Goal: Task Accomplishment & Management: Use online tool/utility

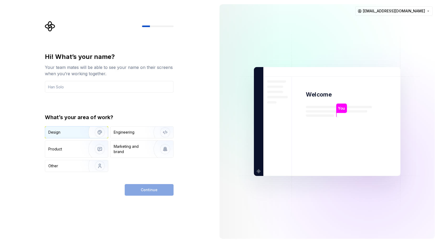
click at [76, 131] on div "Design" at bounding box center [64, 131] width 33 height 5
click at [120, 91] on input "text" at bounding box center [109, 87] width 129 height 12
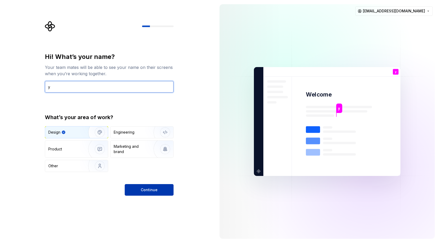
type input "y"
click at [152, 187] on span "Continue" at bounding box center [149, 189] width 17 height 5
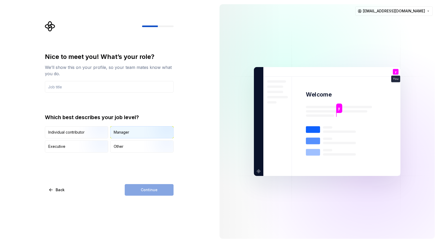
click at [128, 135] on div "Manager" at bounding box center [142, 132] width 63 height 12
click at [118, 89] on input "text" at bounding box center [109, 87] width 129 height 12
click at [150, 190] on span "Continue" at bounding box center [149, 189] width 17 height 5
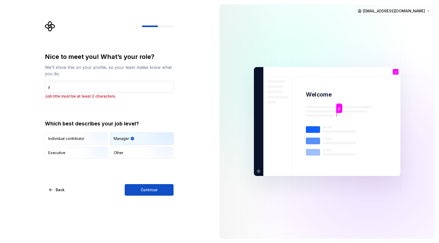
click at [94, 90] on input "y" at bounding box center [109, 87] width 129 height 12
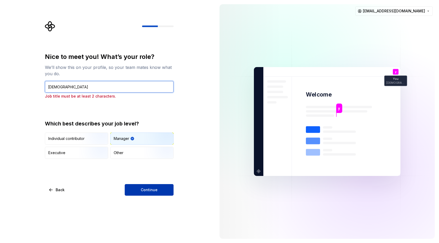
type input "[DEMOGRAPHIC_DATA]"
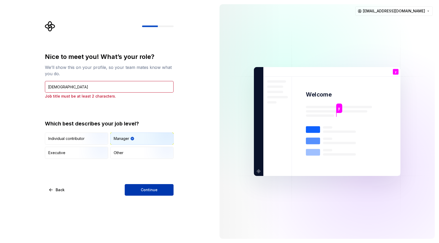
click at [151, 189] on span "Continue" at bounding box center [149, 189] width 17 height 5
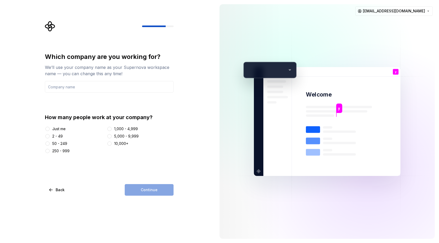
click at [60, 127] on div "Just me" at bounding box center [58, 128] width 13 height 5
click at [50, 127] on button "Just me" at bounding box center [47, 129] width 4 height 4
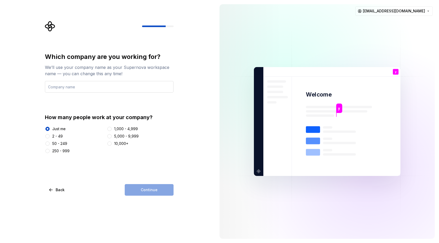
click at [105, 85] on input "text" at bounding box center [109, 87] width 129 height 12
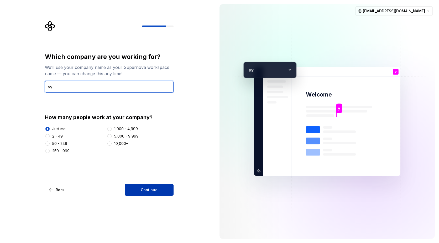
type input "yy"
click at [151, 191] on span "Continue" at bounding box center [149, 189] width 17 height 5
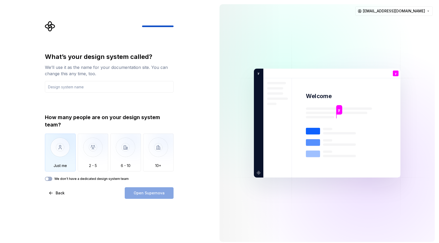
drag, startPoint x: 74, startPoint y: 146, endPoint x: 70, endPoint y: 141, distance: 6.8
click at [73, 146] on img "button" at bounding box center [60, 150] width 31 height 35
click at [79, 91] on input "text" at bounding box center [109, 87] width 129 height 12
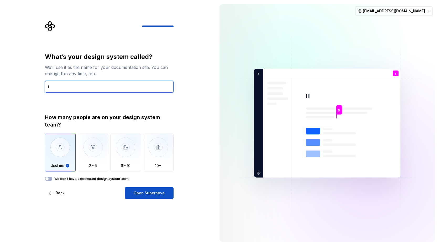
type input "lll"
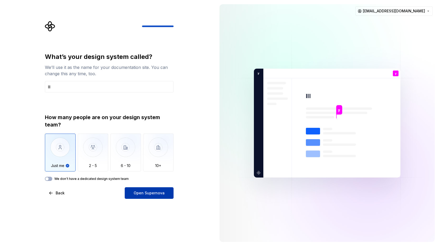
drag, startPoint x: 144, startPoint y: 202, endPoint x: 142, endPoint y: 196, distance: 6.5
click at [144, 199] on div "What’s your design system called? We’ll use it as the name for your documentati…" at bounding box center [107, 123] width 215 height 246
click at [142, 195] on button "Open Supernova" at bounding box center [149, 193] width 49 height 12
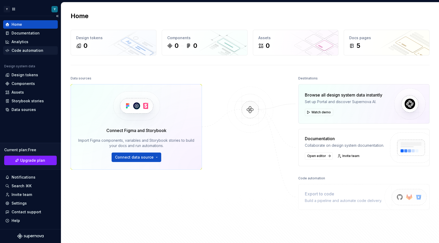
click at [36, 49] on div "Code automation" at bounding box center [28, 50] width 32 height 5
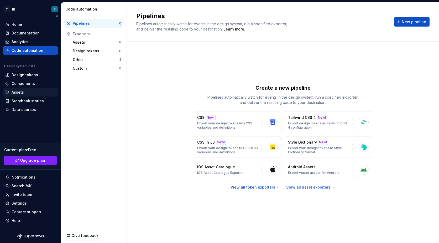
click at [24, 94] on div "Assets" at bounding box center [30, 92] width 50 height 5
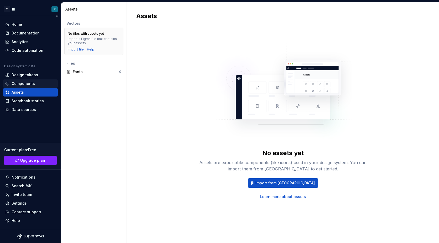
click at [34, 82] on div "Components" at bounding box center [30, 83] width 50 height 5
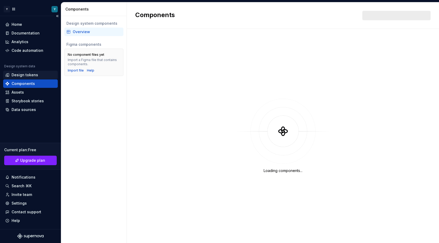
click at [31, 77] on div "Design tokens" at bounding box center [25, 74] width 27 height 5
